Goal: Navigation & Orientation: Find specific page/section

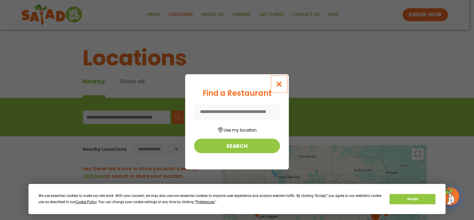
click at [279, 84] on icon "Close modal" at bounding box center [279, 84] width 7 height 6
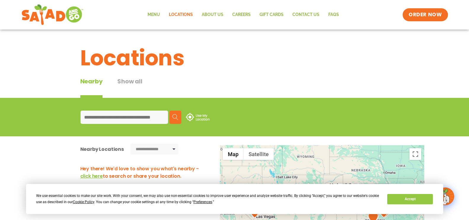
click at [162, 117] on input at bounding box center [124, 117] width 87 height 13
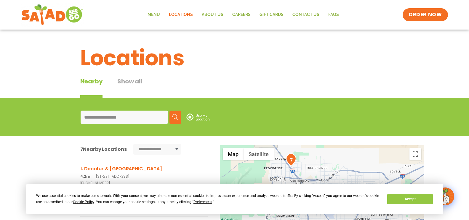
click at [175, 149] on select "**********" at bounding box center [157, 149] width 48 height 11
click at [133, 144] on select "**********" at bounding box center [157, 149] width 48 height 11
click at [173, 117] on img at bounding box center [175, 117] width 6 height 6
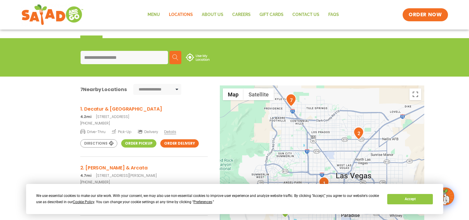
scroll to position [30, 0]
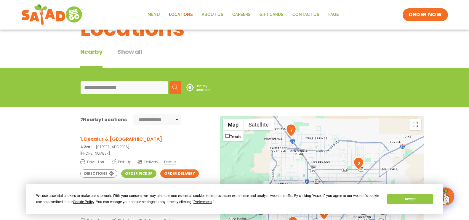
click at [157, 87] on input "**********" at bounding box center [124, 87] width 87 height 13
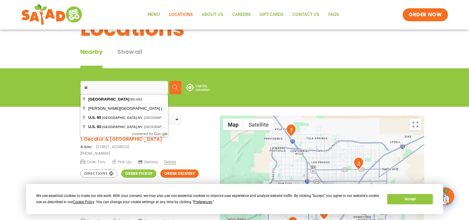
type input "*"
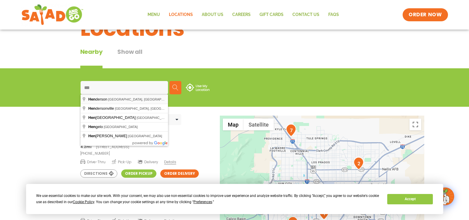
type input "**********"
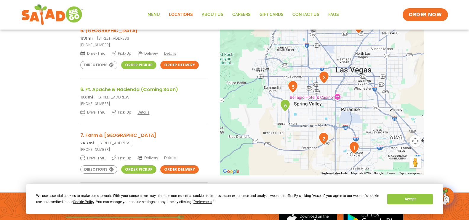
scroll to position [170, 0]
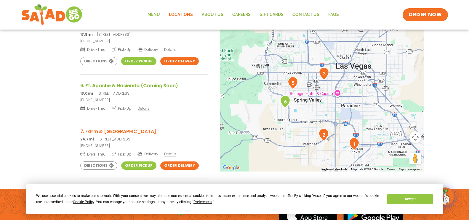
click at [293, 83] on img "5" at bounding box center [293, 83] width 10 height 13
click at [293, 84] on img "5" at bounding box center [293, 83] width 10 height 13
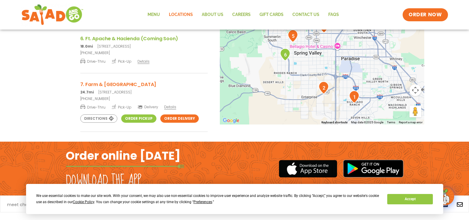
scroll to position [229, 0]
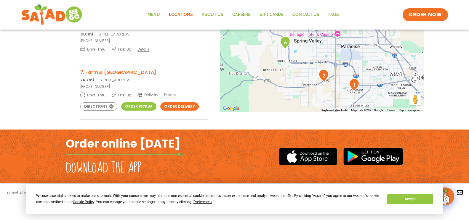
click at [415, 80] on button "Map camera controls" at bounding box center [415, 78] width 12 height 12
click at [386, 92] on button "Move down" at bounding box center [386, 93] width 12 height 12
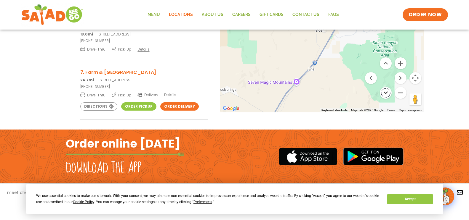
click at [386, 92] on button "Move down" at bounding box center [386, 93] width 12 height 12
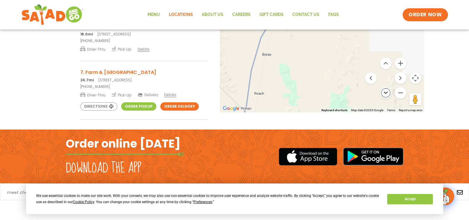
click at [386, 92] on button "Move down" at bounding box center [386, 93] width 12 height 12
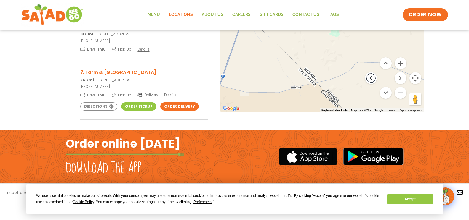
click at [371, 77] on button "Move left" at bounding box center [371, 78] width 12 height 12
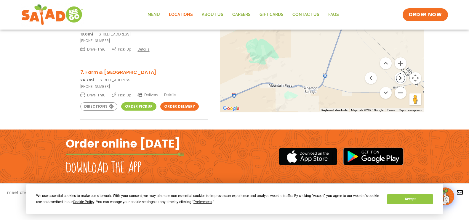
click at [400, 77] on button "Move right" at bounding box center [401, 78] width 12 height 12
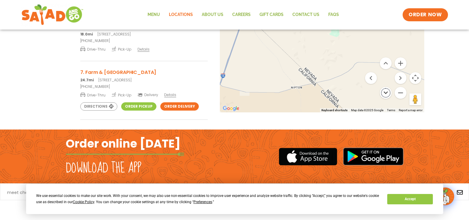
click at [386, 90] on button "Move down" at bounding box center [386, 93] width 12 height 12
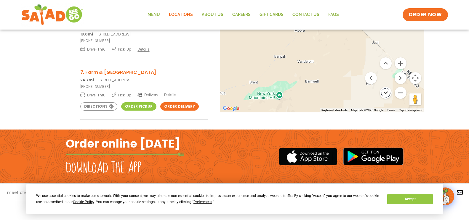
click at [386, 90] on button "Move down" at bounding box center [386, 93] width 12 height 12
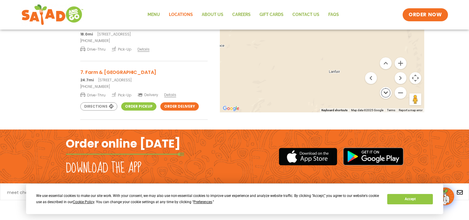
click at [386, 90] on button "Move down" at bounding box center [386, 93] width 12 height 12
click at [372, 79] on button "Move left" at bounding box center [371, 78] width 12 height 12
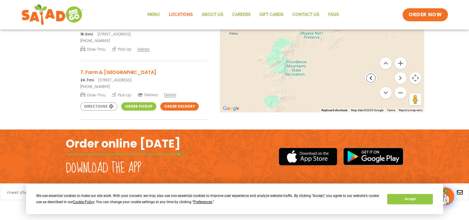
click at [372, 79] on button "Move left" at bounding box center [371, 78] width 12 height 12
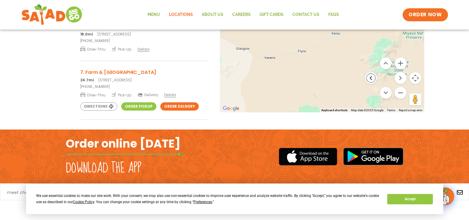
click at [372, 79] on button "Move left" at bounding box center [371, 78] width 12 height 12
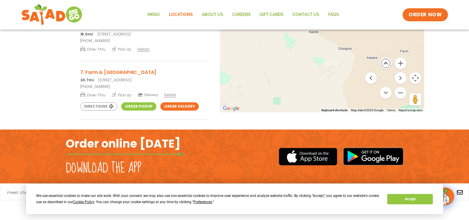
click at [386, 62] on button "Move up" at bounding box center [386, 63] width 12 height 12
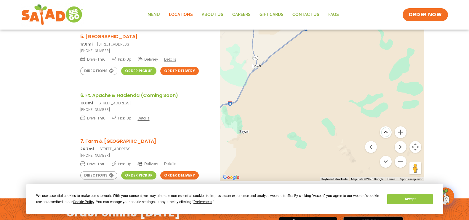
scroll to position [170, 0]
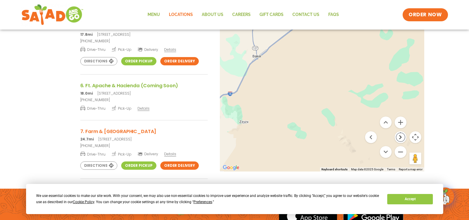
click at [401, 135] on button "Move right" at bounding box center [401, 138] width 12 height 12
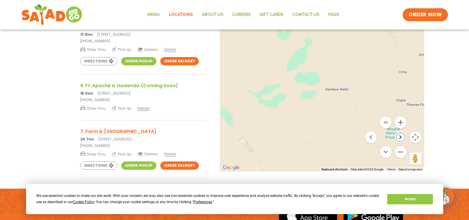
click at [405, 138] on button "Move right" at bounding box center [401, 138] width 12 height 12
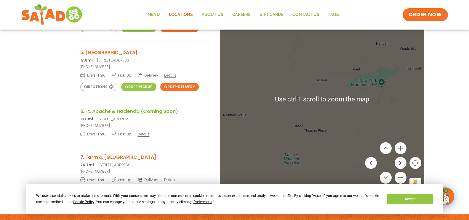
scroll to position [178, 0]
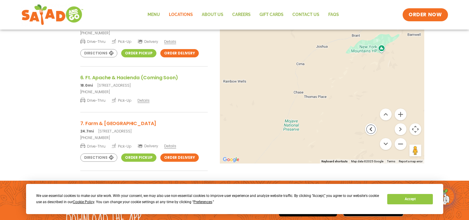
click at [372, 128] on button "Move left" at bounding box center [371, 130] width 12 height 12
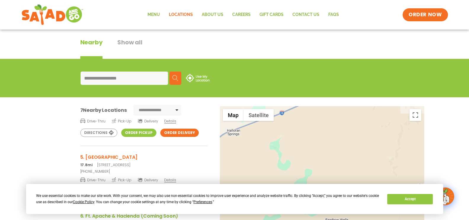
scroll to position [30, 0]
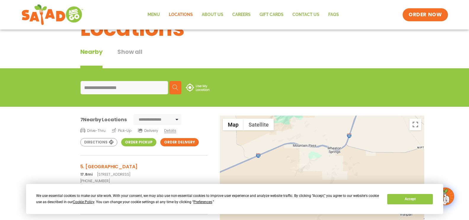
drag, startPoint x: 314, startPoint y: 128, endPoint x: 236, endPoint y: 184, distance: 95.5
click at [236, 184] on div at bounding box center [322, 214] width 204 height 196
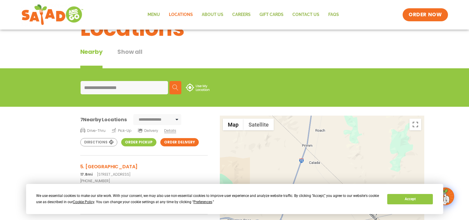
drag, startPoint x: 389, startPoint y: 128, endPoint x: 322, endPoint y: 209, distance: 105.2
click at [323, 209] on body "**********" at bounding box center [234, 194] width 469 height 449
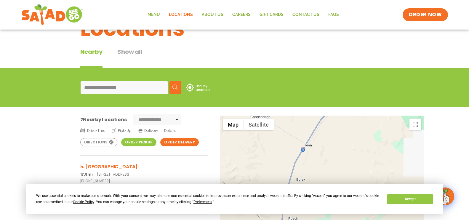
drag, startPoint x: 355, startPoint y: 126, endPoint x: 327, endPoint y: 213, distance: 91.4
click at [328, 213] on body "**********" at bounding box center [234, 194] width 469 height 449
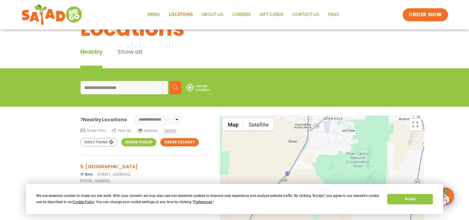
drag, startPoint x: 379, startPoint y: 124, endPoint x: 319, endPoint y: 203, distance: 99.1
click at [320, 205] on body "**********" at bounding box center [234, 194] width 469 height 449
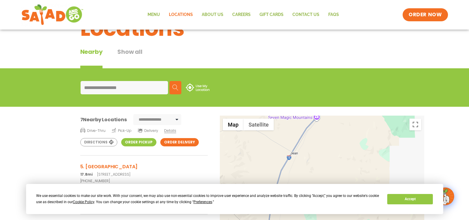
click at [399, 54] on div "**********" at bounding box center [234, 182] width 469 height 276
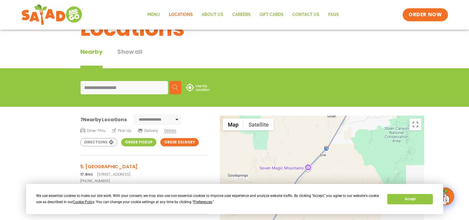
drag, startPoint x: 370, startPoint y: 126, endPoint x: 362, endPoint y: 177, distance: 52.6
click at [362, 177] on div at bounding box center [322, 214] width 204 height 196
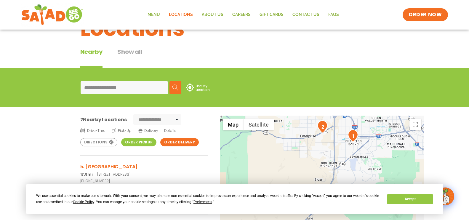
drag, startPoint x: 380, startPoint y: 135, endPoint x: 367, endPoint y: 196, distance: 63.3
click at [367, 196] on body "**********" at bounding box center [234, 194] width 469 height 449
click at [361, 166] on div at bounding box center [322, 214] width 204 height 196
drag, startPoint x: 384, startPoint y: 149, endPoint x: 378, endPoint y: 157, distance: 10.4
click at [373, 170] on div at bounding box center [322, 214] width 204 height 196
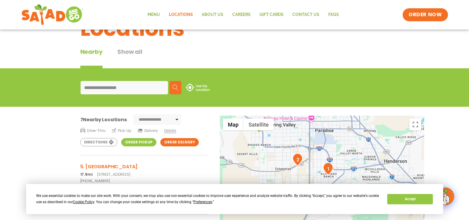
drag, startPoint x: 326, startPoint y: 128, endPoint x: 306, endPoint y: 161, distance: 38.3
click at [302, 161] on img "2" at bounding box center [297, 159] width 10 height 13
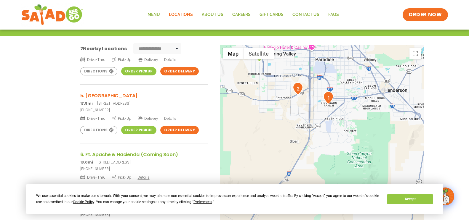
scroll to position [89, 0]
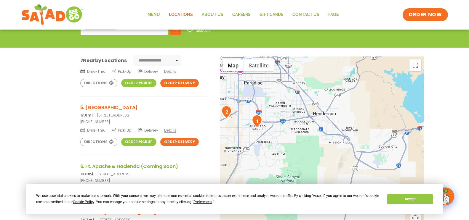
drag, startPoint x: 386, startPoint y: 120, endPoint x: 316, endPoint y: 132, distance: 70.6
click at [314, 133] on div at bounding box center [322, 155] width 204 height 196
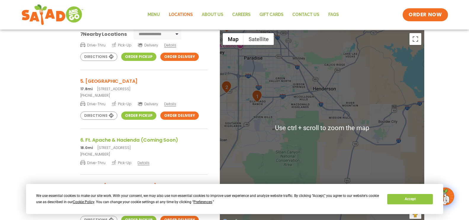
scroll to position [119, 0]
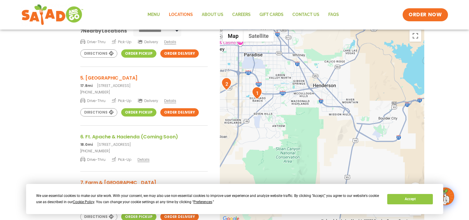
click at [452, 100] on div "**********" at bounding box center [234, 132] width 469 height 228
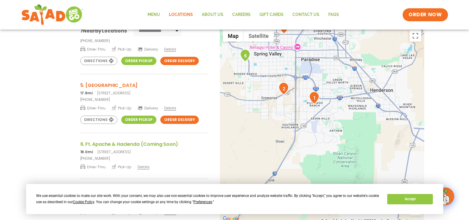
drag, startPoint x: 235, startPoint y: 105, endPoint x: 295, endPoint y: 110, distance: 60.0
click at [295, 110] on div at bounding box center [322, 125] width 204 height 196
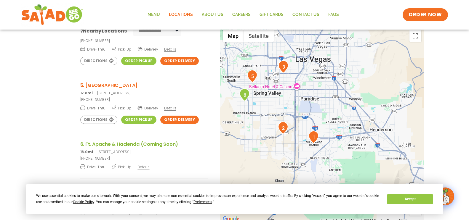
drag, startPoint x: 421, startPoint y: 81, endPoint x: 420, endPoint y: 119, distance: 37.9
click at [420, 121] on div at bounding box center [322, 125] width 204 height 196
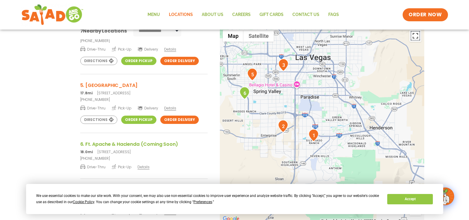
click at [416, 36] on button "Toggle fullscreen view" at bounding box center [415, 36] width 12 height 12
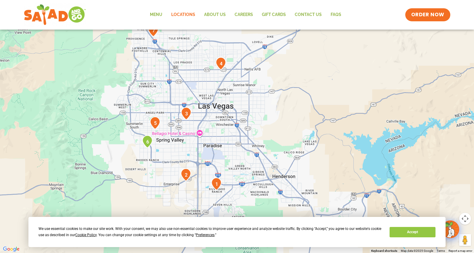
drag, startPoint x: 420, startPoint y: 26, endPoint x: 406, endPoint y: 73, distance: 48.9
click at [408, 73] on div at bounding box center [237, 126] width 474 height 253
click at [13, 9] on button "Map" at bounding box center [13, 9] width 21 height 12
click at [39, 10] on button "Satellite" at bounding box center [39, 9] width 30 height 12
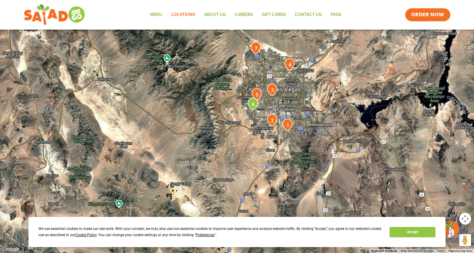
click at [466, 9] on button "Toggle fullscreen view" at bounding box center [465, 9] width 12 height 12
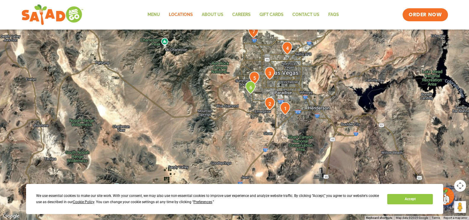
scroll to position [140, 0]
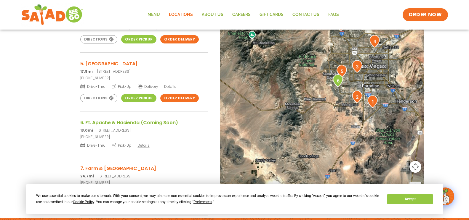
click at [374, 77] on div at bounding box center [322, 103] width 204 height 196
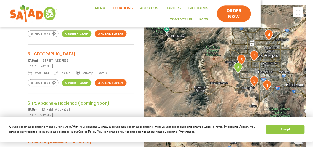
scroll to position [200, 0]
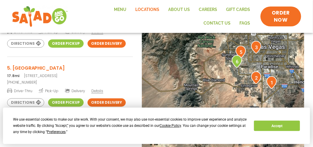
drag, startPoint x: 466, startPoint y: 0, endPoint x: 241, endPoint y: 35, distance: 227.3
click at [241, 35] on div at bounding box center [223, 107] width 162 height 196
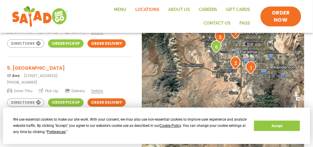
drag, startPoint x: 233, startPoint y: 62, endPoint x: 212, endPoint y: 46, distance: 26.6
click at [212, 46] on img "6" at bounding box center [216, 46] width 10 height 13
